Goal: Ask a question

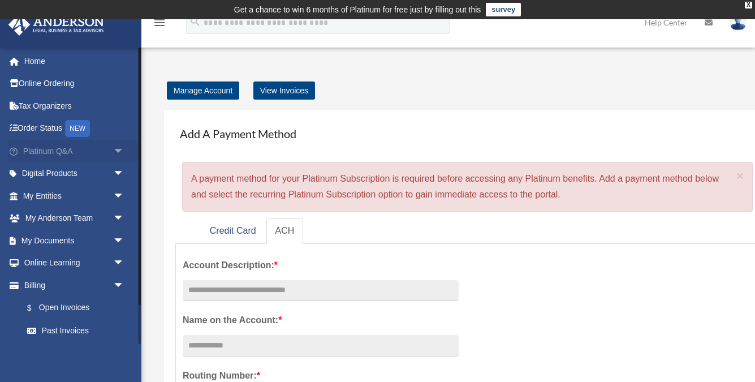
click at [115, 150] on span "arrow_drop_down" at bounding box center [124, 151] width 23 height 23
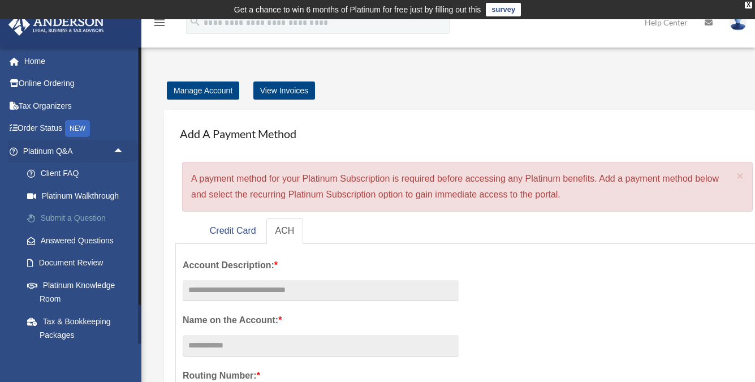
click at [64, 217] on link "Submit a Question" at bounding box center [78, 218] width 125 height 23
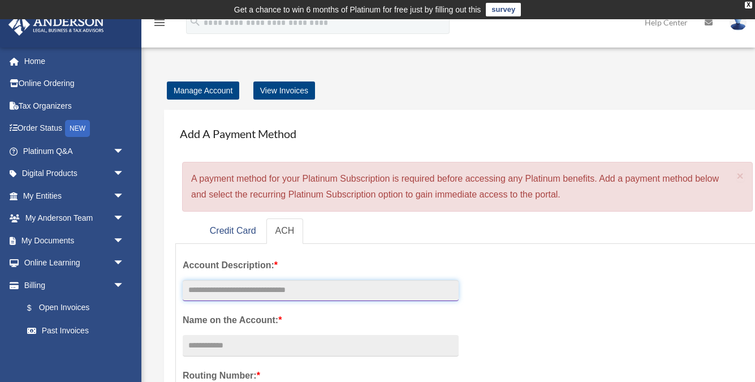
click at [337, 289] on input "text" at bounding box center [321, 290] width 276 height 21
